Goal: Information Seeking & Learning: Learn about a topic

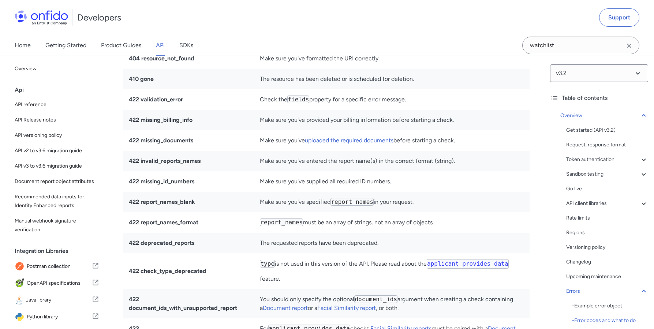
scroll to position [5192, 0]
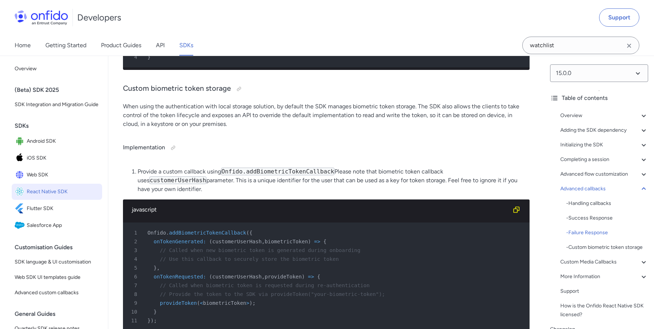
scroll to position [7086, 0]
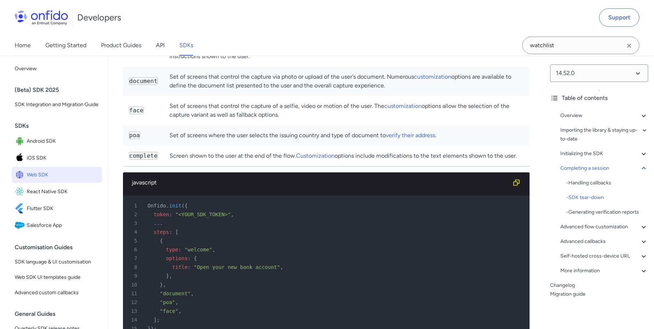
scroll to position [10074, 0]
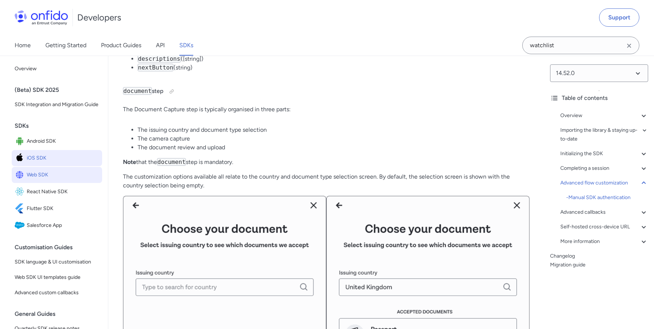
click at [40, 163] on span "iOS SDK" at bounding box center [63, 158] width 72 height 10
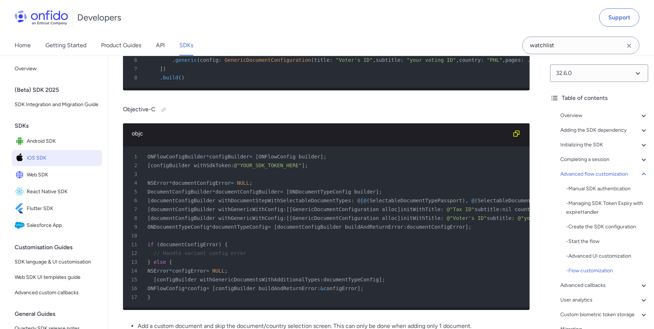
scroll to position [12146, 0]
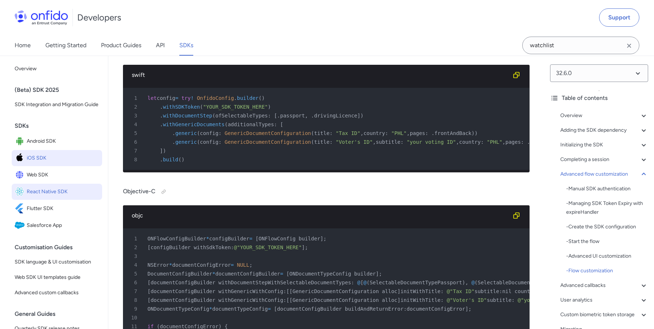
click at [34, 197] on span "React Native SDK" at bounding box center [63, 192] width 72 height 10
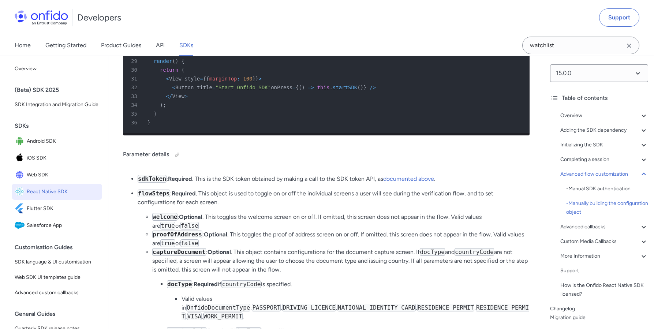
scroll to position [7014, 0]
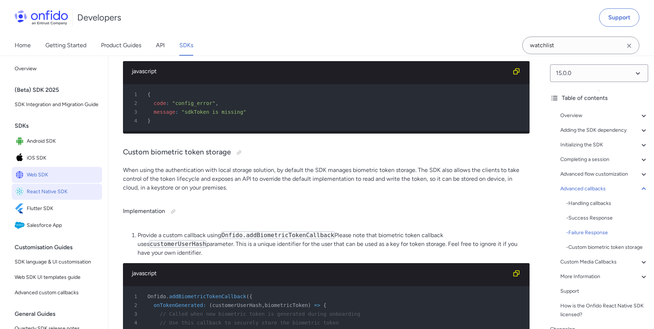
click at [57, 177] on link "Web SDK" at bounding box center [57, 175] width 90 height 16
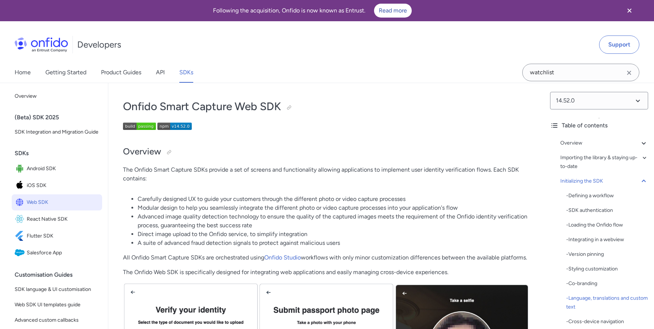
scroll to position [4108, 0]
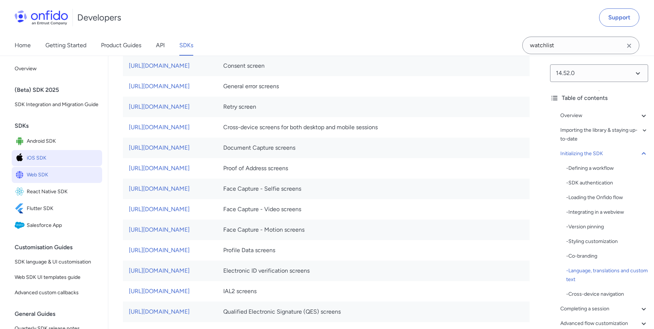
click at [41, 163] on span "iOS SDK" at bounding box center [63, 158] width 72 height 10
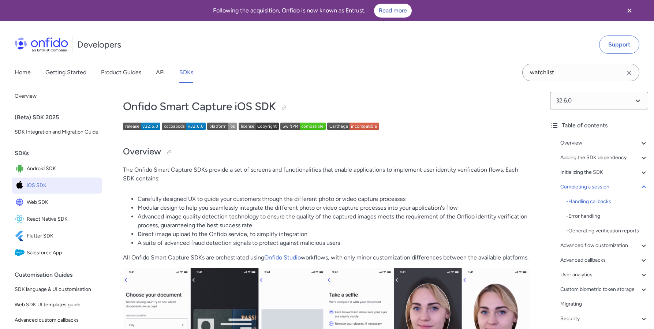
scroll to position [5386, 0]
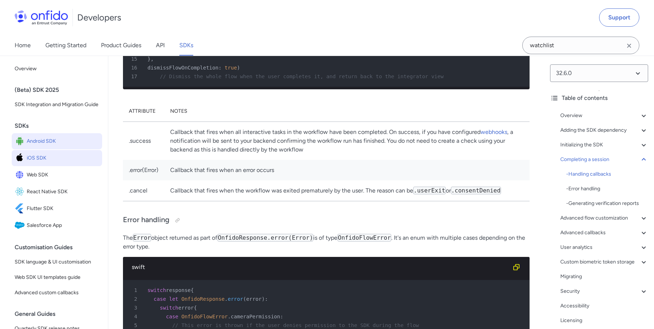
click at [58, 146] on span "Android SDK" at bounding box center [63, 141] width 72 height 10
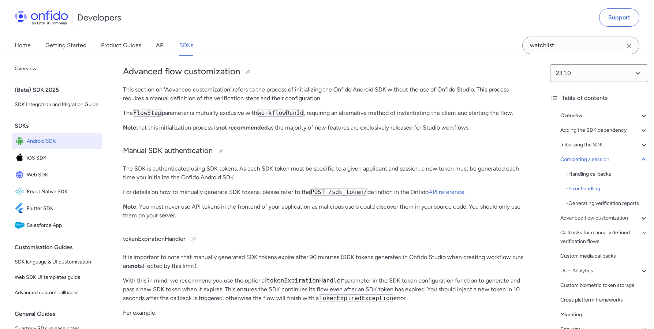
scroll to position [6530, 0]
